Goal: Task Accomplishment & Management: Manage account settings

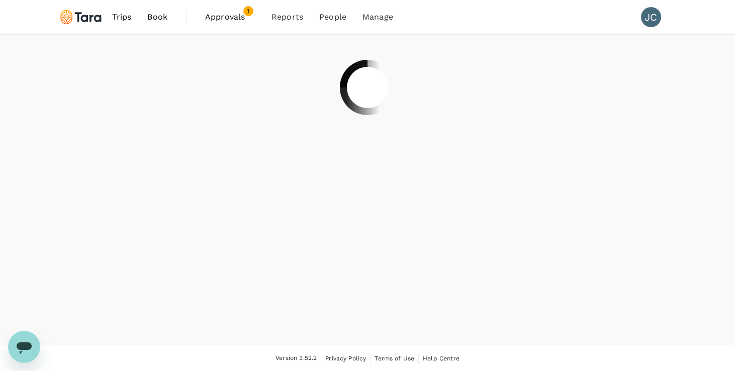
click at [233, 22] on span "Approvals" at bounding box center [230, 17] width 50 height 12
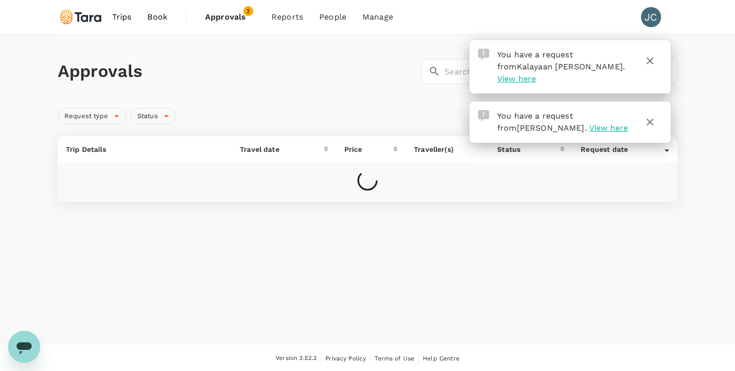
click at [590, 123] on span "View here" at bounding box center [608, 128] width 39 height 10
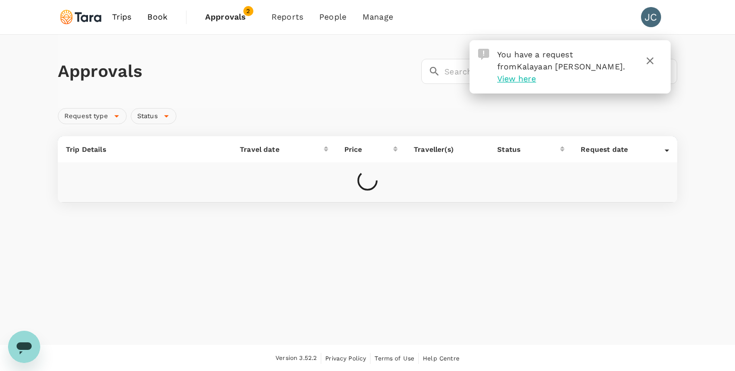
click at [227, 19] on span "Approvals" at bounding box center [230, 17] width 50 height 12
click at [227, 14] on span "Approvals" at bounding box center [230, 17] width 50 height 12
click at [656, 63] on button "button" at bounding box center [650, 61] width 24 height 24
click at [240, 20] on span "Approvals" at bounding box center [230, 17] width 50 height 12
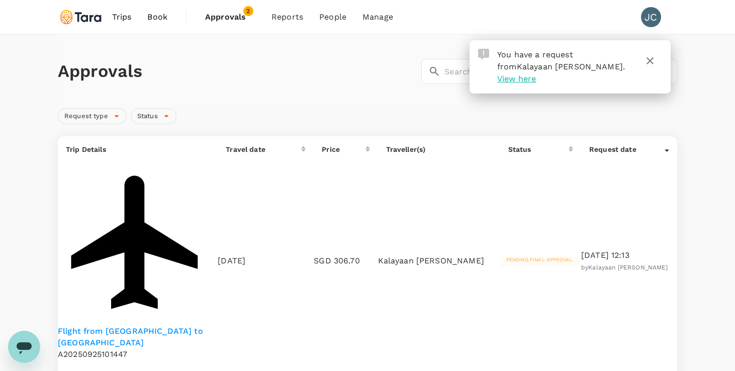
click at [649, 61] on icon "button" at bounding box center [649, 60] width 7 height 7
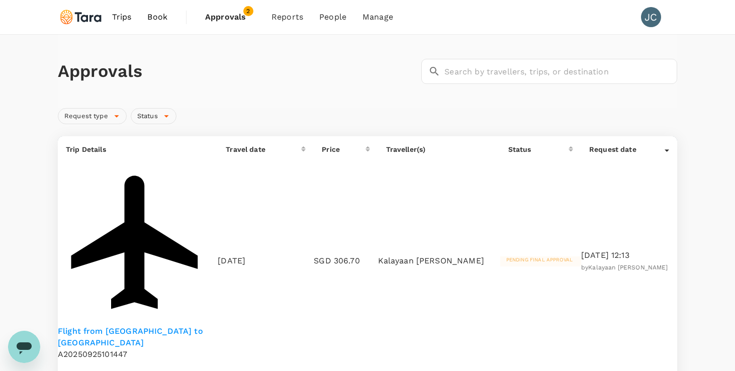
click at [533, 257] on span "Pending final approval" at bounding box center [539, 260] width 78 height 6
click at [160, 326] on p "Flight from [GEOGRAPHIC_DATA] to [GEOGRAPHIC_DATA]" at bounding box center [138, 337] width 160 height 23
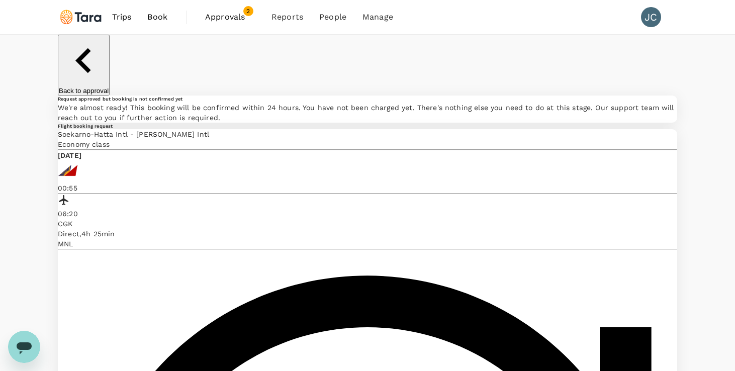
click at [227, 17] on span "Approvals" at bounding box center [230, 17] width 50 height 12
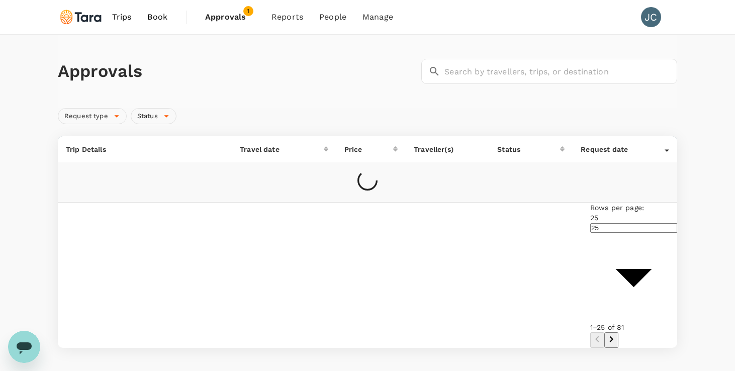
click at [237, 19] on span "Approvals" at bounding box center [230, 17] width 50 height 12
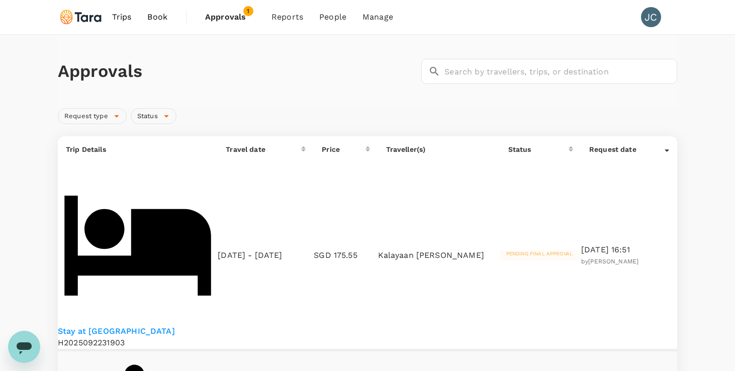
click at [536, 251] on span "Pending final approval" at bounding box center [539, 254] width 78 height 6
click at [431, 250] on p "Kalayaan [PERSON_NAME]" at bounding box center [439, 256] width 122 height 12
click at [137, 326] on p "Stay at [GEOGRAPHIC_DATA]" at bounding box center [138, 332] width 160 height 12
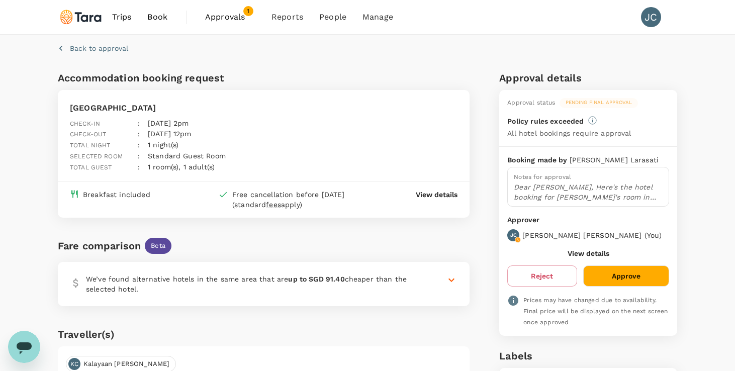
click at [619, 281] on button "Approve" at bounding box center [626, 275] width 86 height 21
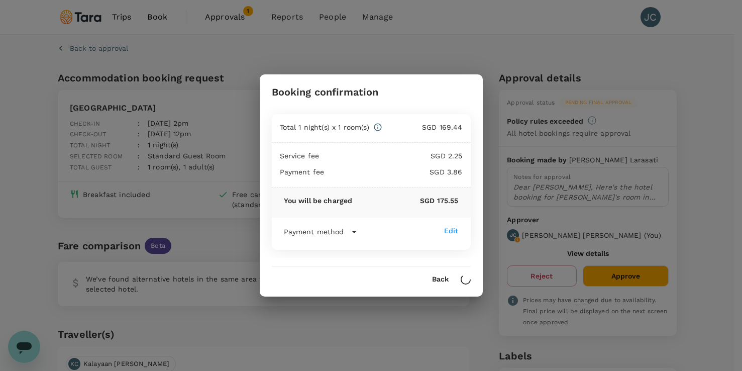
click at [443, 280] on button "Back" at bounding box center [440, 279] width 17 height 8
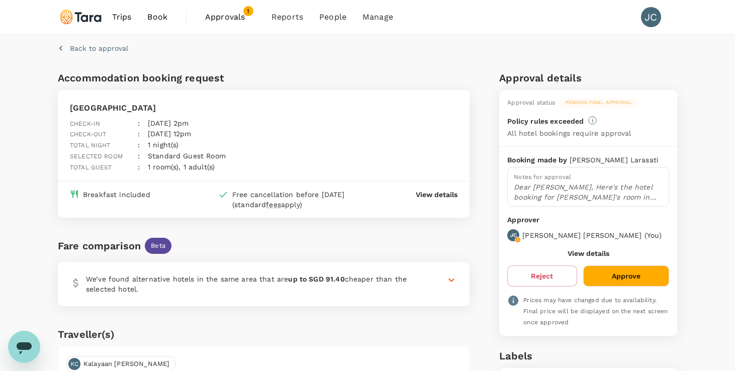
click at [225, 14] on span "Approvals" at bounding box center [230, 17] width 50 height 12
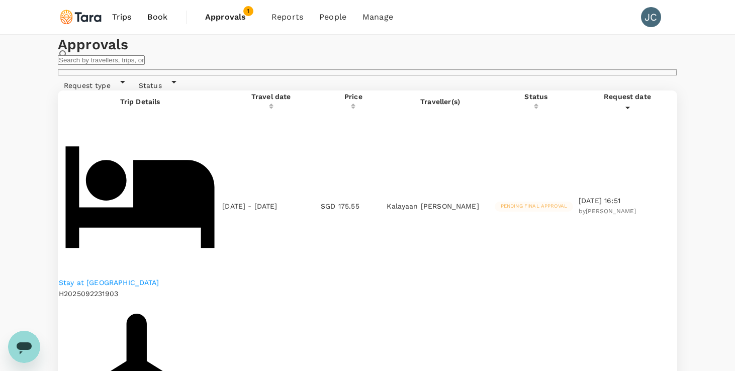
click at [533, 202] on span "Pending final approval" at bounding box center [533, 205] width 78 height 7
click at [129, 277] on p "Stay at [GEOGRAPHIC_DATA]" at bounding box center [140, 282] width 162 height 10
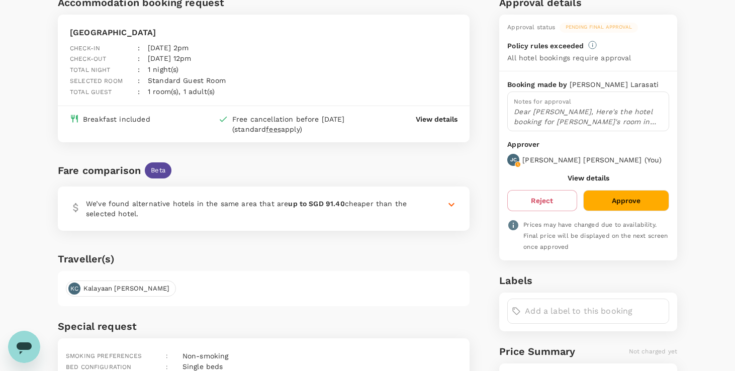
scroll to position [76, 0]
click at [614, 193] on button "Approve" at bounding box center [626, 199] width 86 height 21
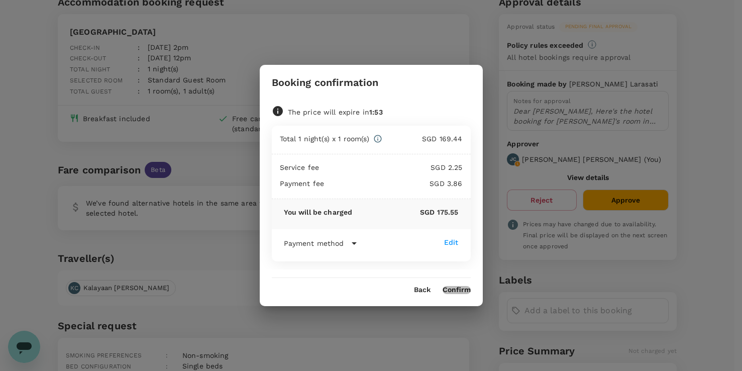
click at [460, 292] on button "Confirm" at bounding box center [457, 290] width 28 height 8
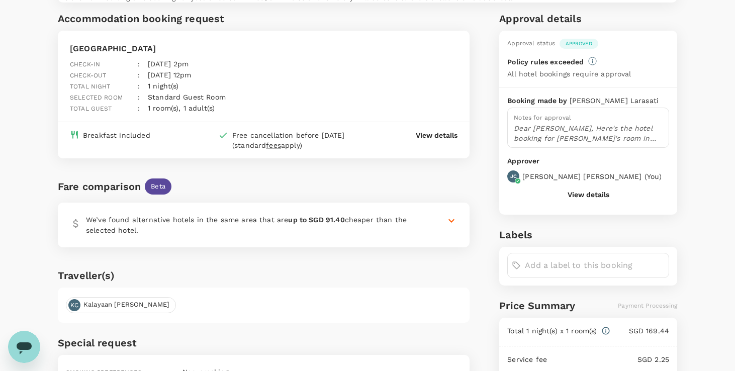
click at [544, 87] on div "Approval status Approved Policy rules exceeded All hotel bookings require appro…" at bounding box center [588, 59] width 178 height 56
